Goal: Transaction & Acquisition: Purchase product/service

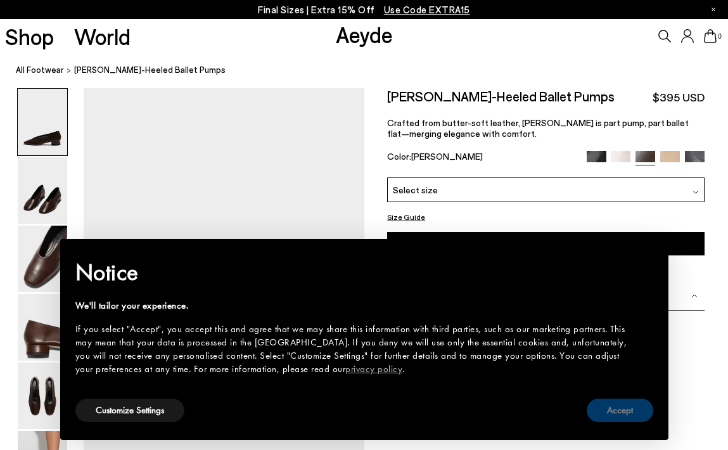
click at [623, 414] on button "Accept" at bounding box center [620, 410] width 67 height 23
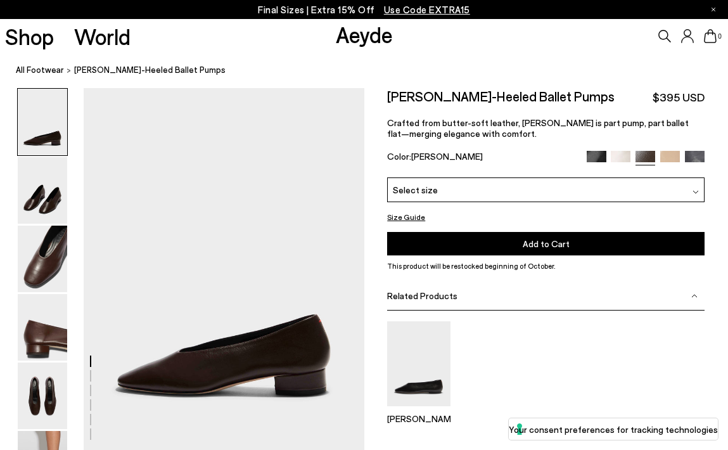
click at [594, 156] on img at bounding box center [597, 161] width 20 height 20
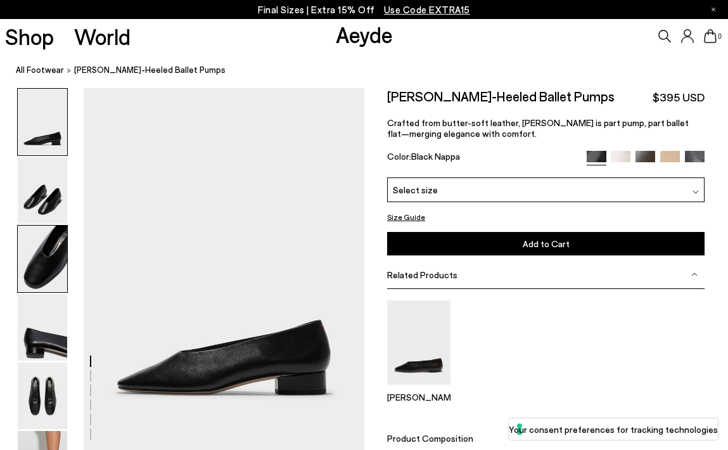
click at [58, 273] on img at bounding box center [42, 259] width 49 height 67
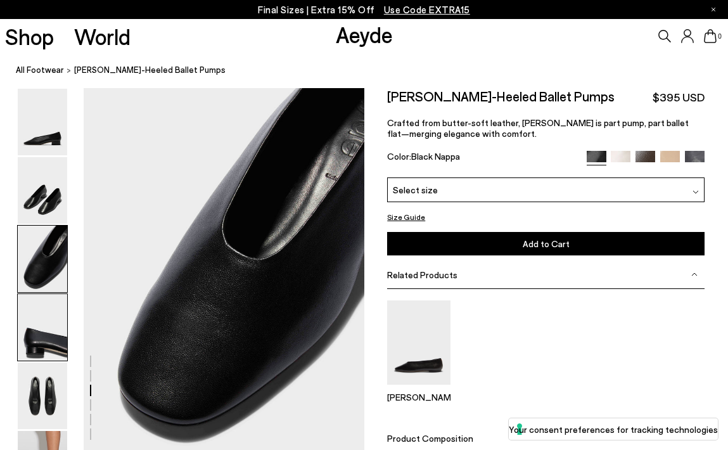
click at [54, 347] on img at bounding box center [42, 327] width 49 height 67
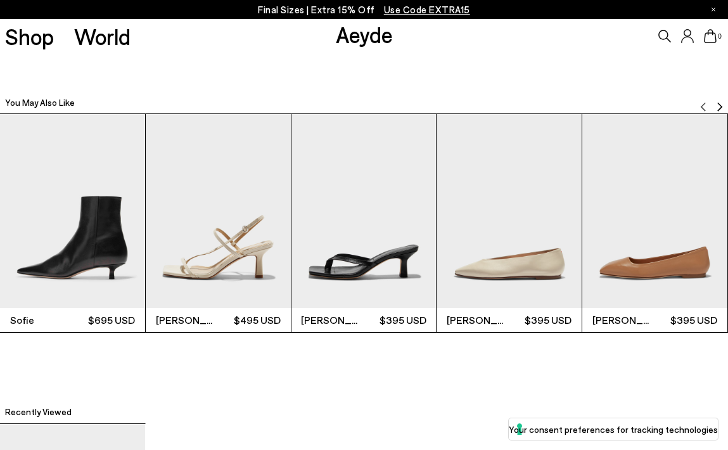
scroll to position [2335, 0]
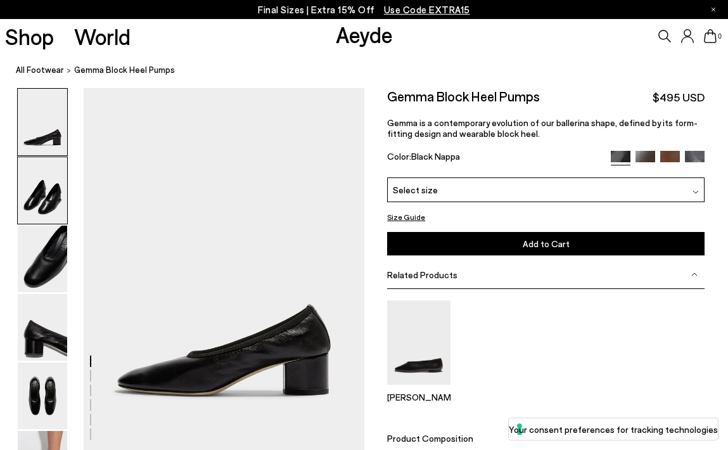
click at [44, 199] on img at bounding box center [42, 190] width 49 height 67
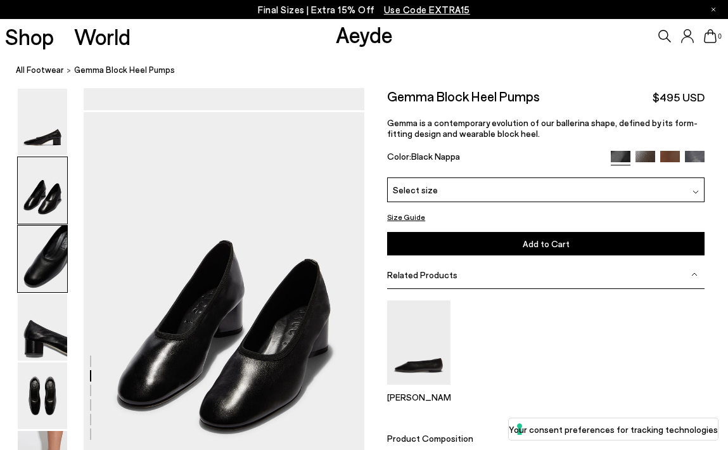
click at [44, 252] on img at bounding box center [42, 259] width 49 height 67
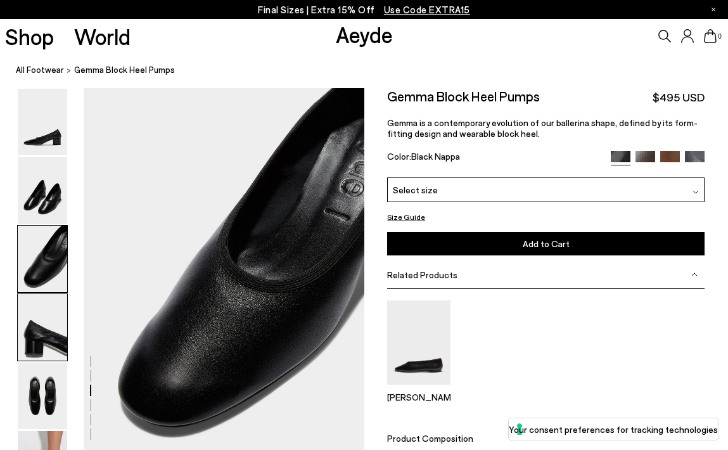
click at [48, 319] on img at bounding box center [42, 327] width 49 height 67
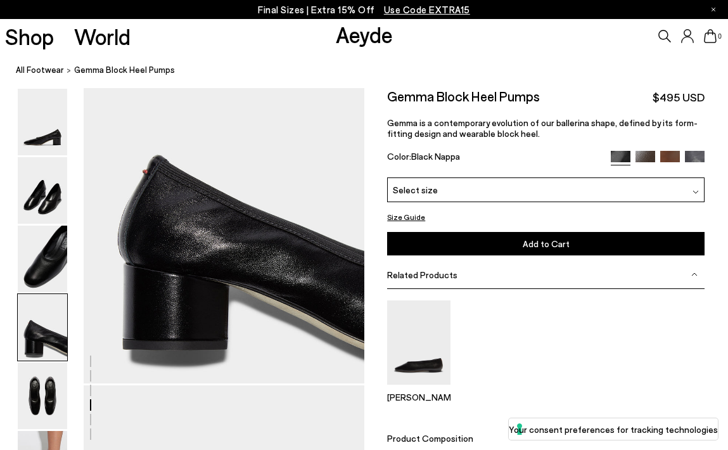
click at [56, 352] on img at bounding box center [42, 327] width 49 height 67
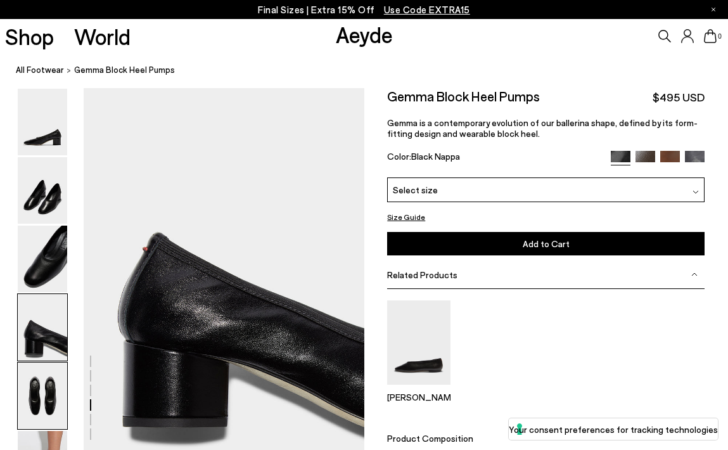
click at [54, 386] on img at bounding box center [42, 395] width 49 height 67
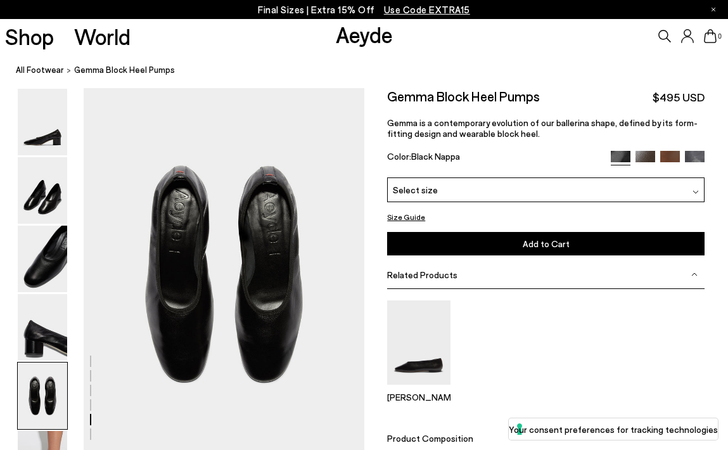
scroll to position [1492, 0]
click at [435, 186] on div "Select size" at bounding box center [545, 189] width 317 height 25
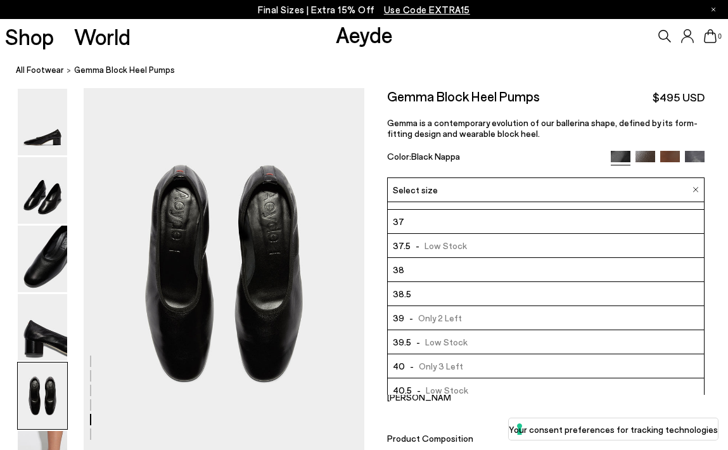
scroll to position [20, 0]
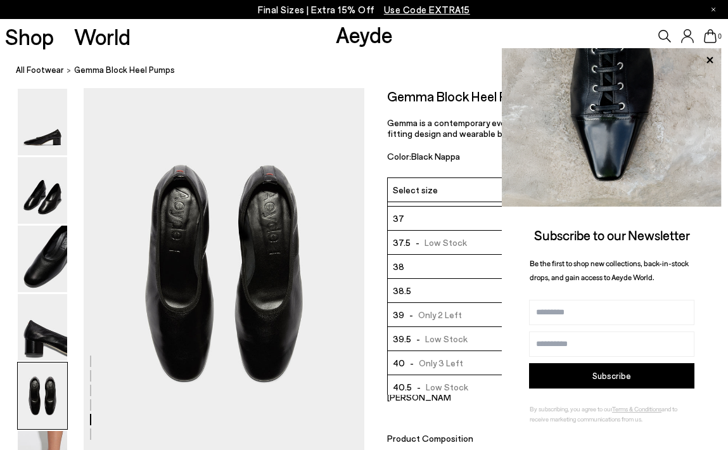
click at [468, 363] on li "40 - Only 3 Left" at bounding box center [546, 363] width 316 height 24
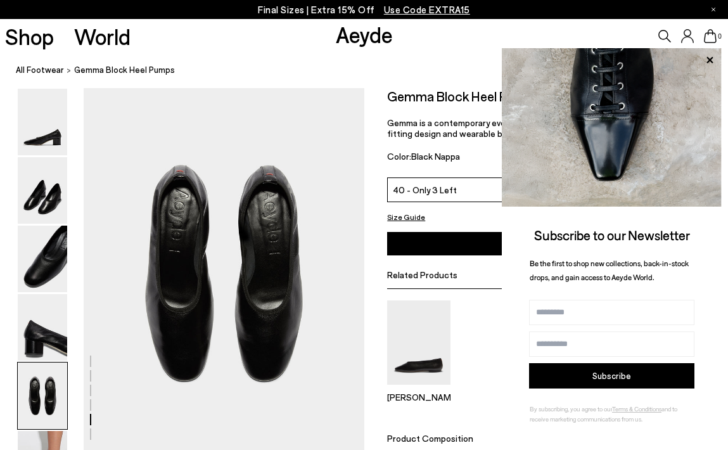
click at [463, 245] on button "Add to Cart Select a Size First" at bounding box center [545, 243] width 317 height 23
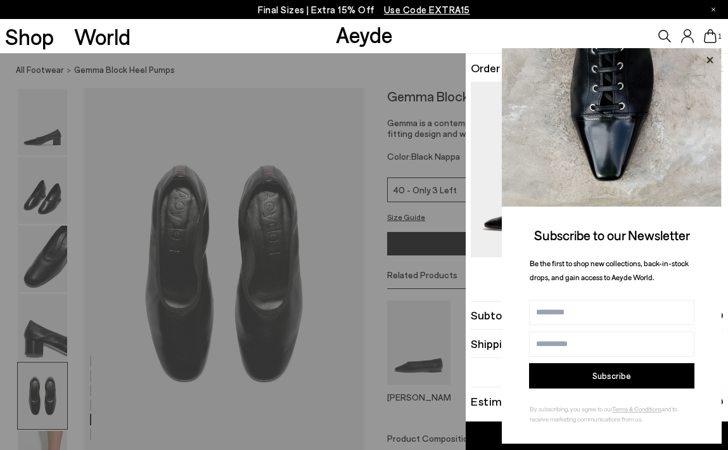
click at [706, 53] on icon at bounding box center [709, 60] width 16 height 16
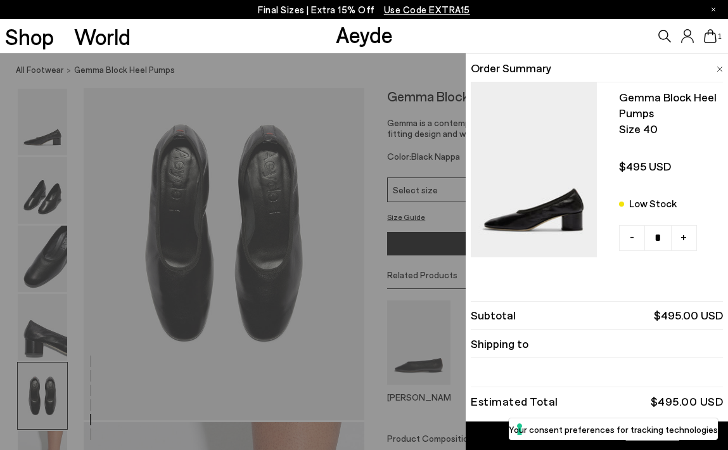
scroll to position [1539, 0]
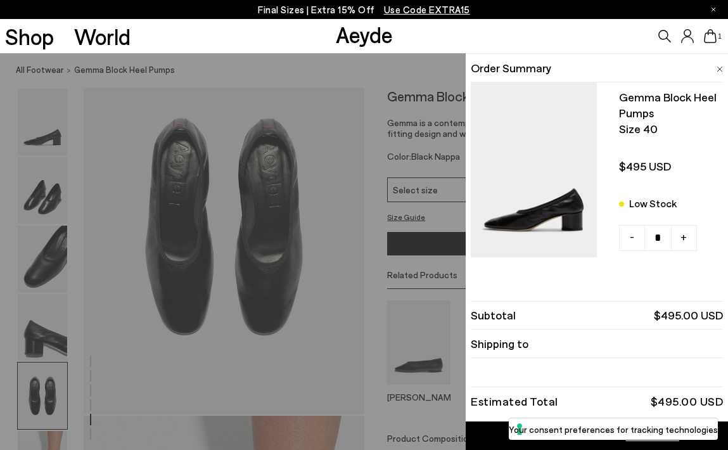
click at [371, 317] on div "Quick Add Color Size View Details Order Summary Gemma block heel pumps Size 40 …" at bounding box center [364, 251] width 728 height 397
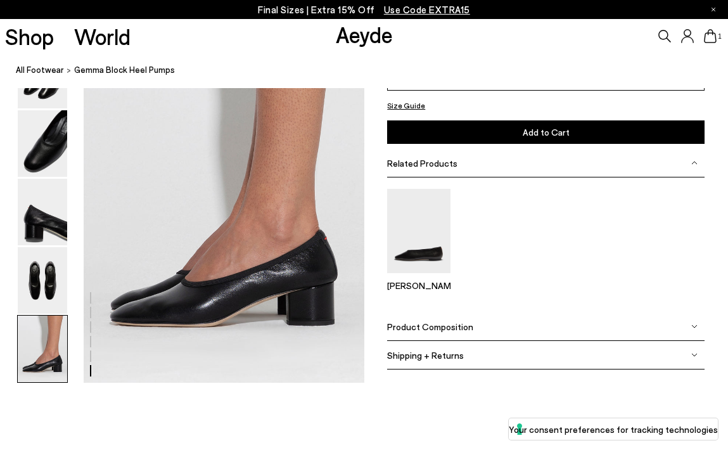
scroll to position [1936, 0]
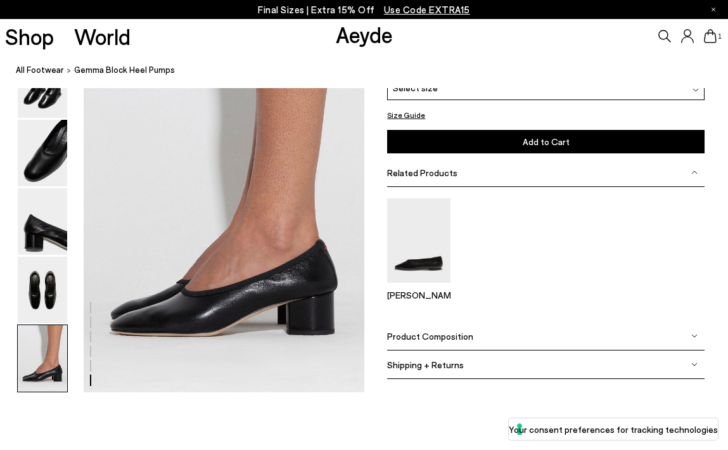
click at [630, 49] on div "1" at bounding box center [606, 36] width 243 height 34
click at [709, 40] on icon at bounding box center [710, 36] width 13 height 14
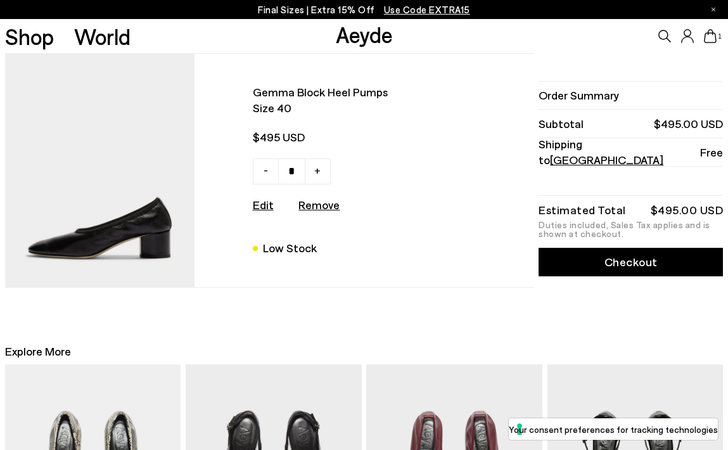
click at [589, 260] on link "Checkout" at bounding box center [631, 262] width 184 height 29
